Goal: Transaction & Acquisition: Book appointment/travel/reservation

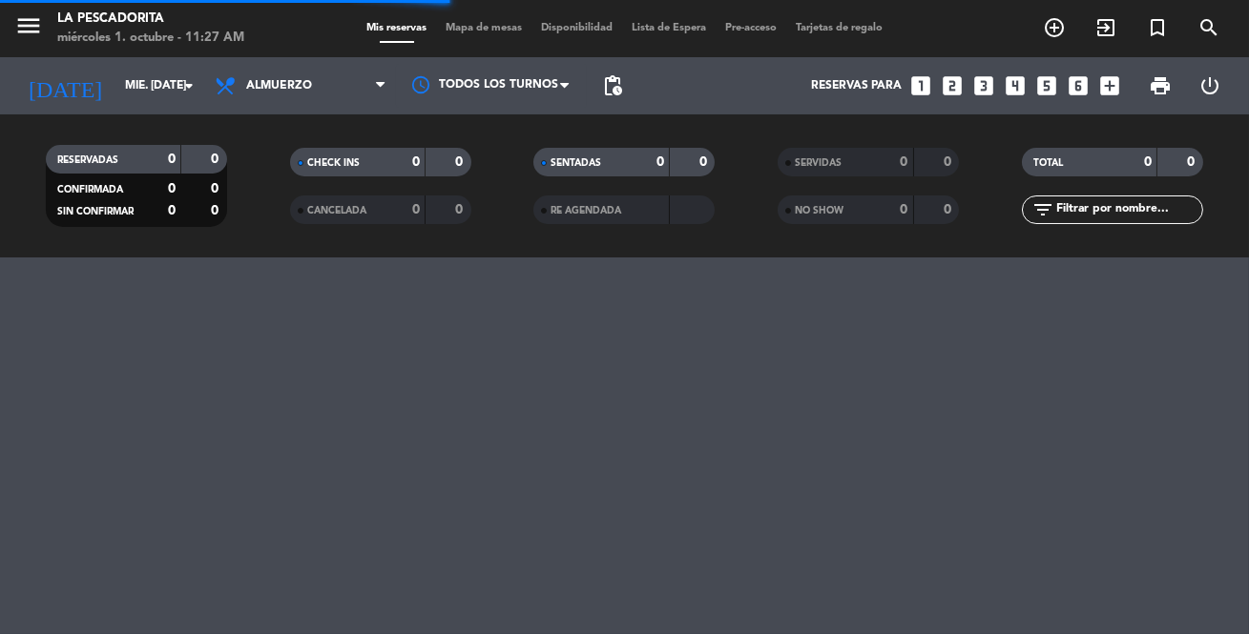
click at [955, 83] on icon "looks_two" at bounding box center [952, 85] width 25 height 25
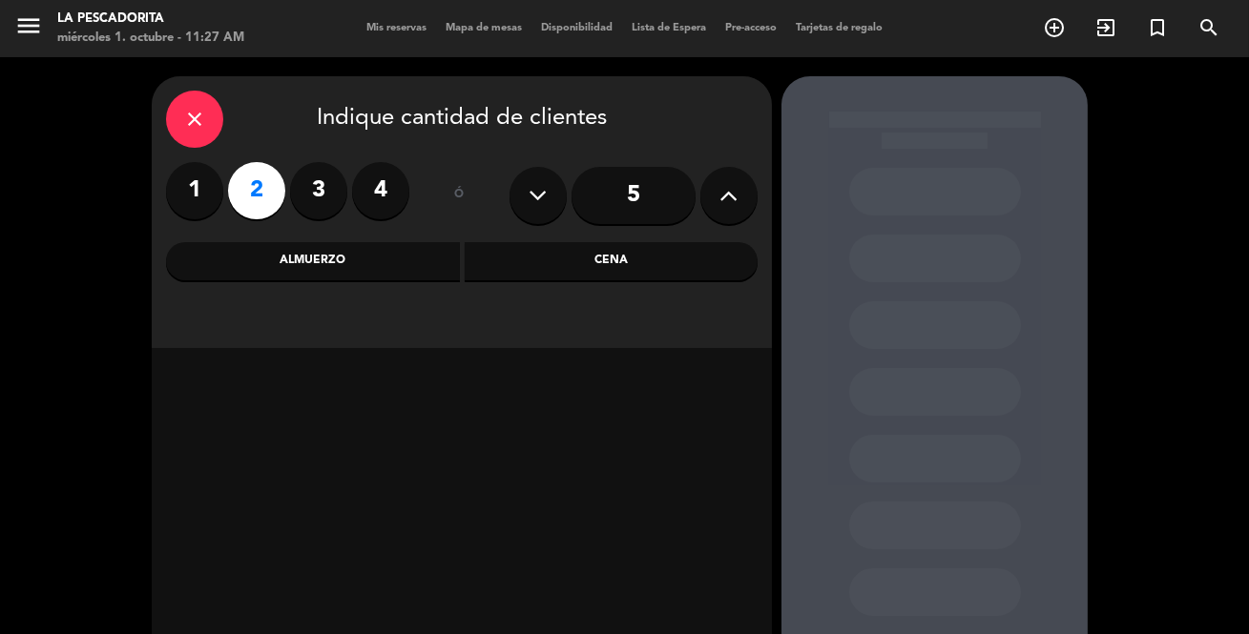
click at [390, 262] on div "Almuerzo" at bounding box center [313, 261] width 294 height 38
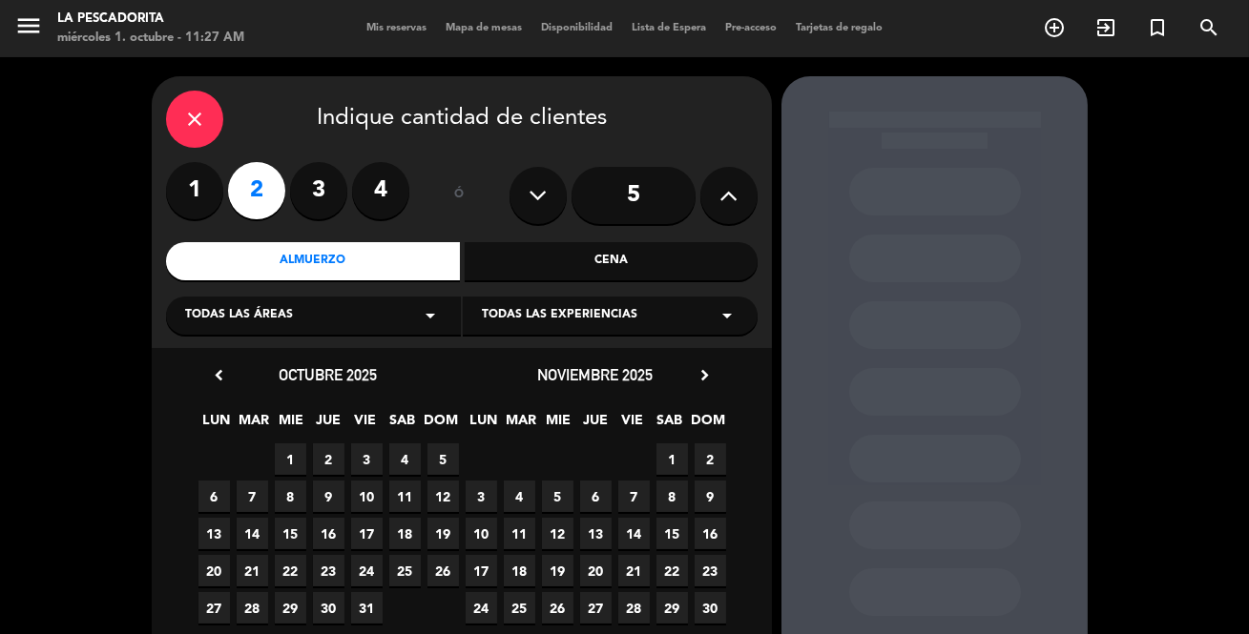
click at [292, 450] on span "1" at bounding box center [290, 459] width 31 height 31
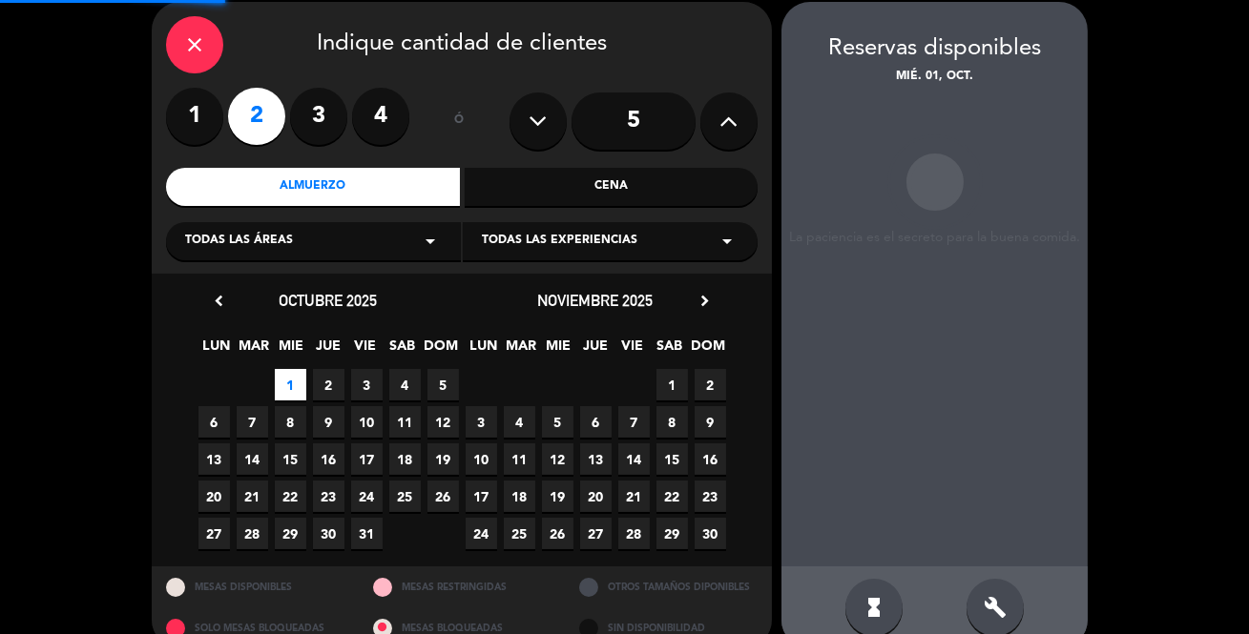
scroll to position [76, 0]
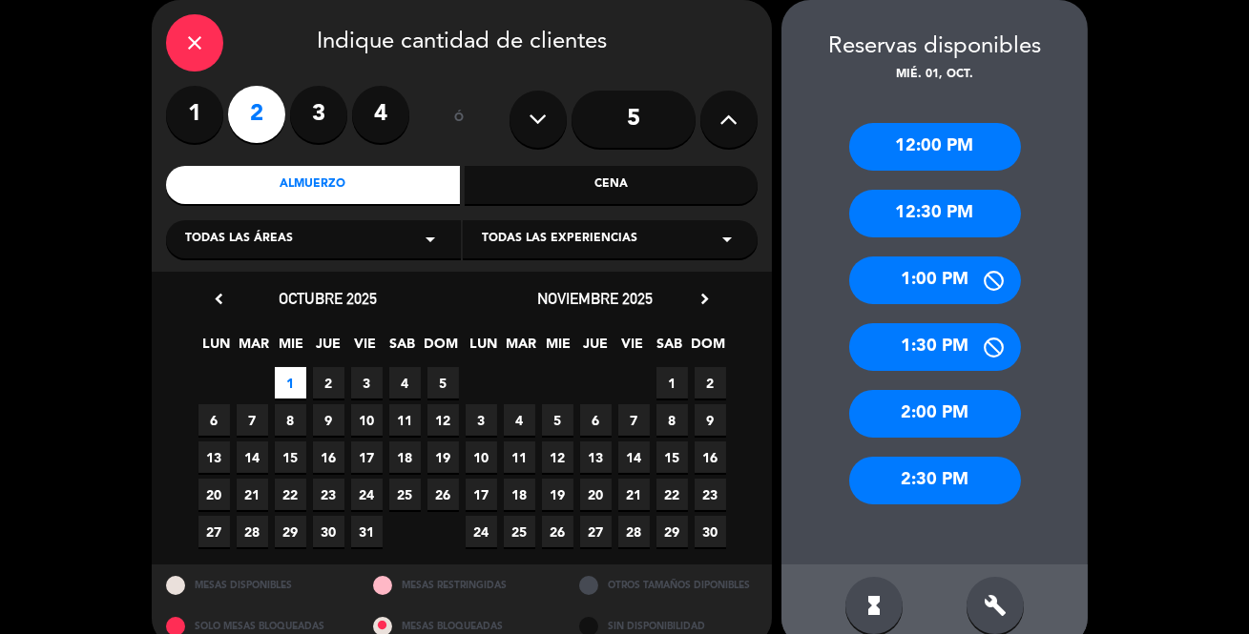
click at [932, 209] on div "12:30 PM" at bounding box center [935, 214] width 172 height 48
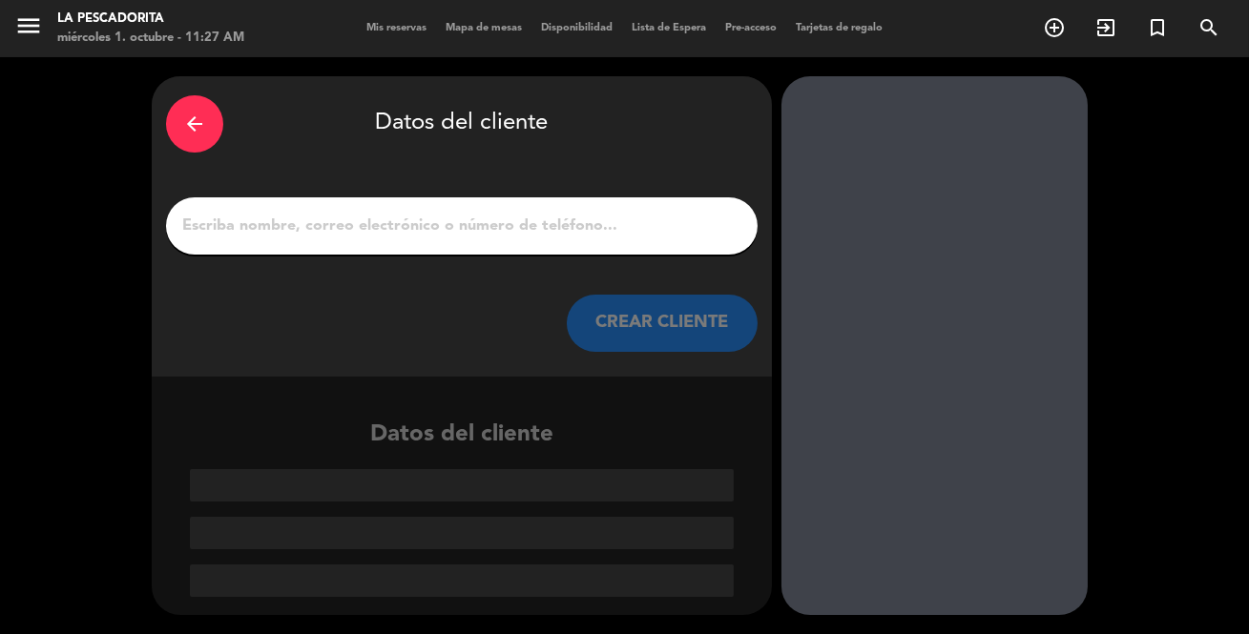
scroll to position [0, 0]
click at [371, 216] on input "1" at bounding box center [461, 226] width 563 height 27
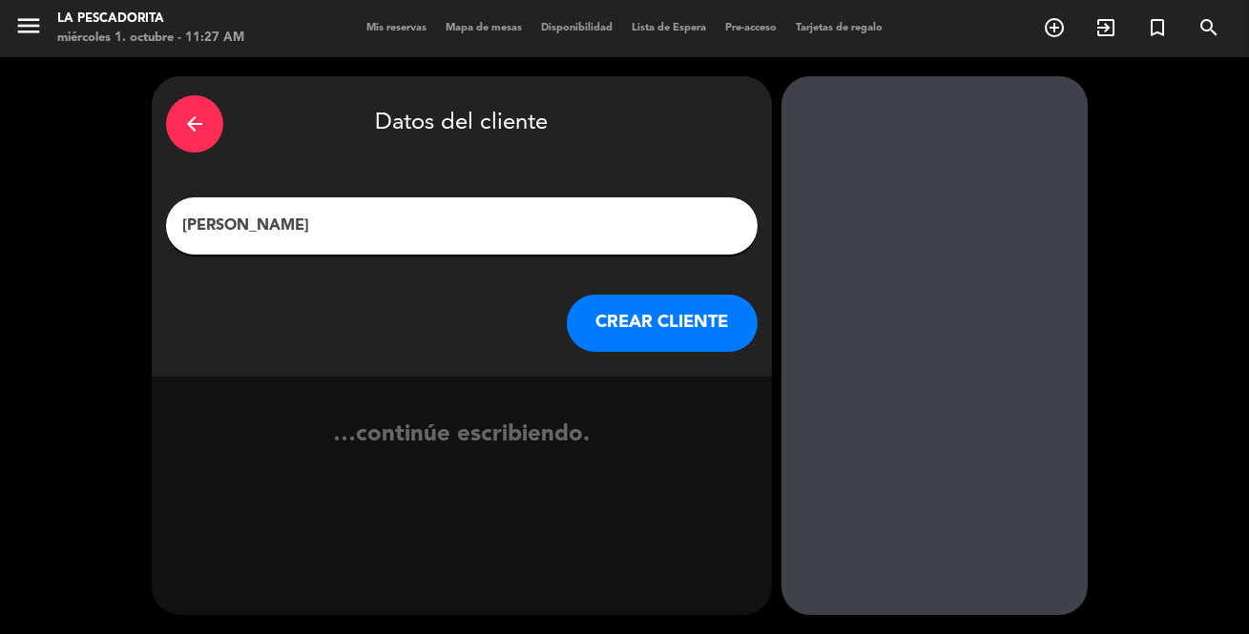
type input "[PERSON_NAME]"
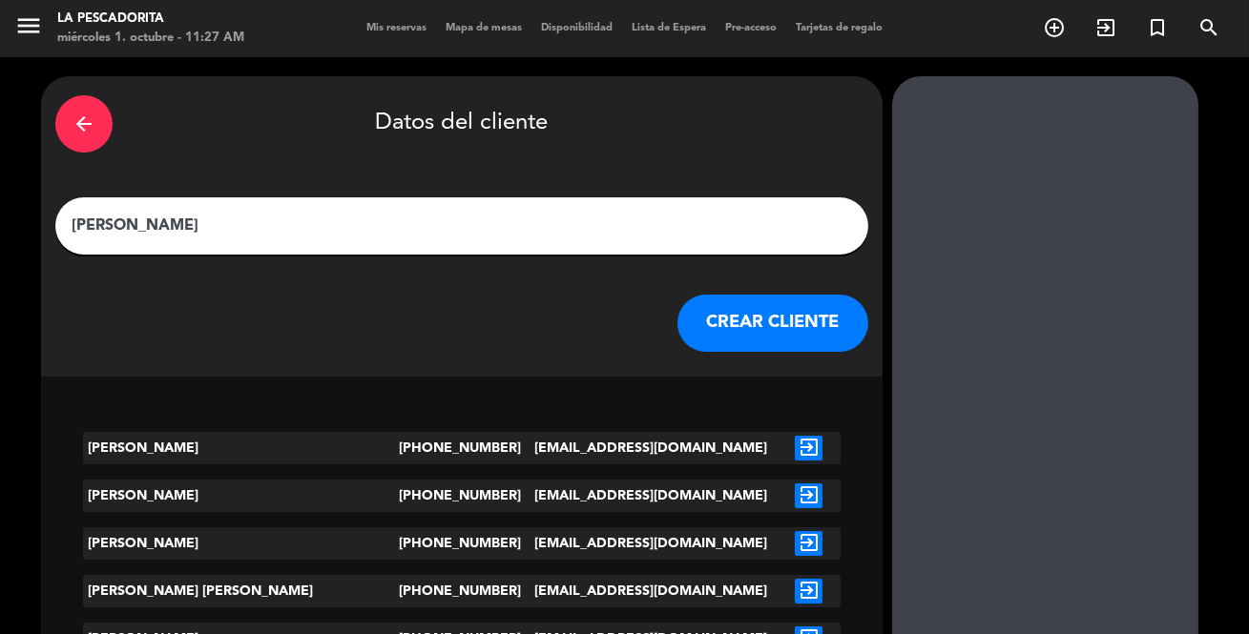
click at [685, 344] on button "CREAR CLIENTE" at bounding box center [772, 323] width 191 height 57
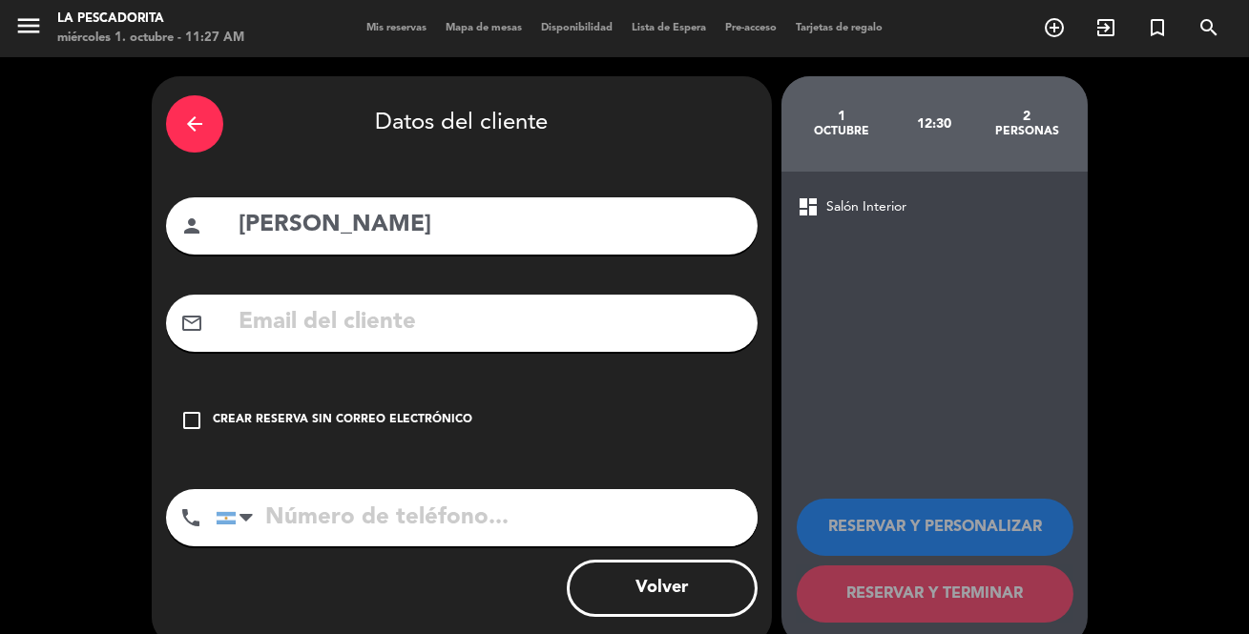
click at [203, 422] on div "check_box_outline_blank Crear reserva sin correo electrónico" at bounding box center [462, 420] width 592 height 57
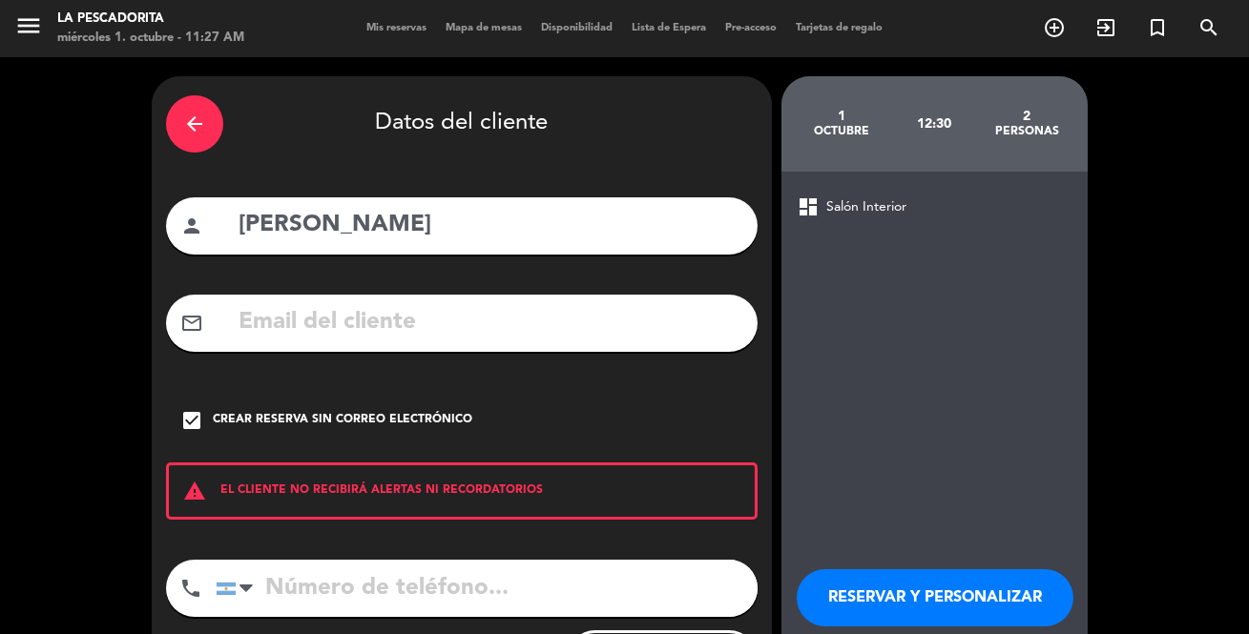
drag, startPoint x: 957, startPoint y: 596, endPoint x: 946, endPoint y: 574, distance: 24.3
click at [955, 592] on button "RESERVAR Y PERSONALIZAR" at bounding box center [935, 598] width 277 height 57
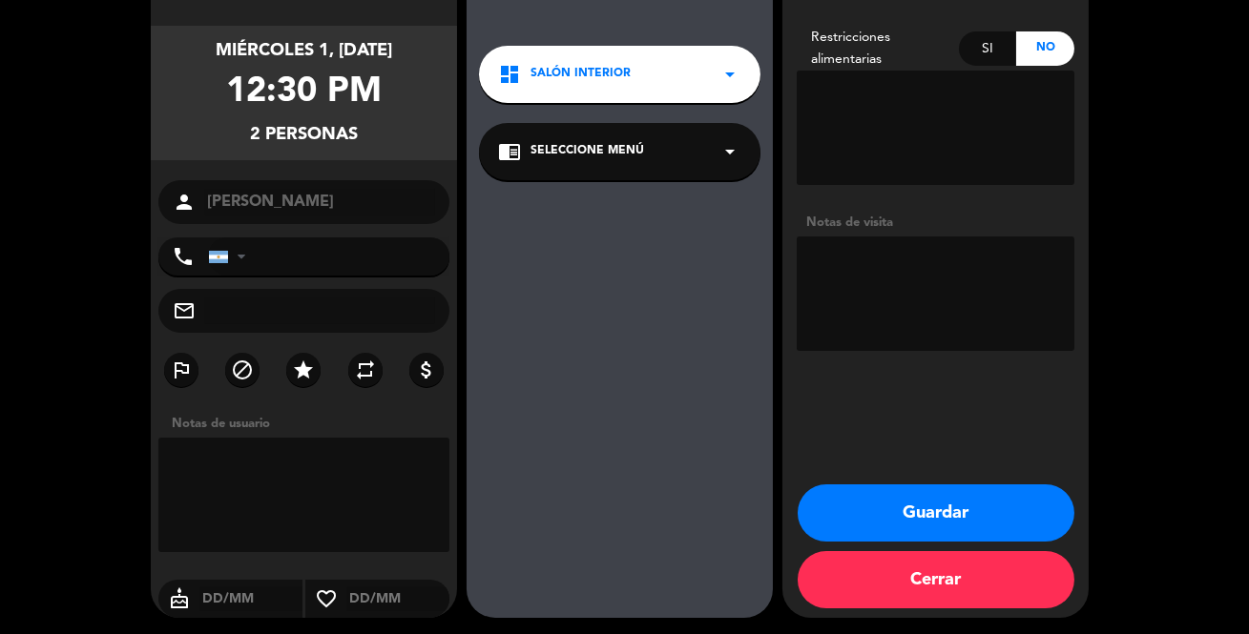
scroll to position [129, 0]
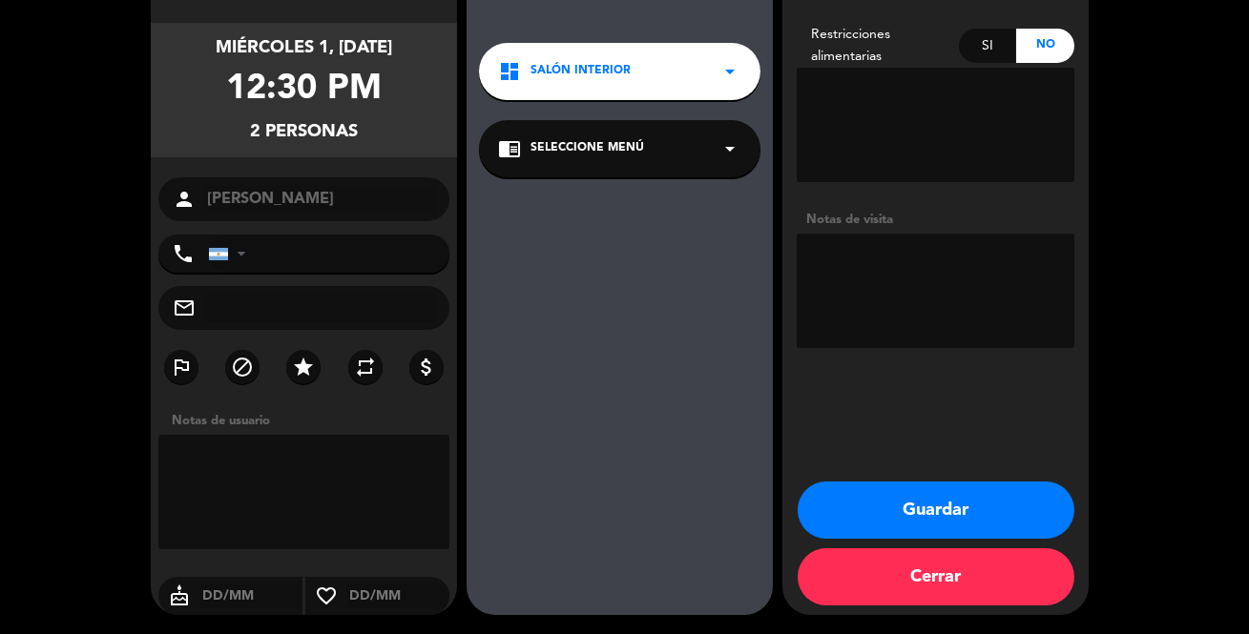
click at [957, 505] on button "Guardar" at bounding box center [936, 510] width 277 height 57
